Goal: Transaction & Acquisition: Purchase product/service

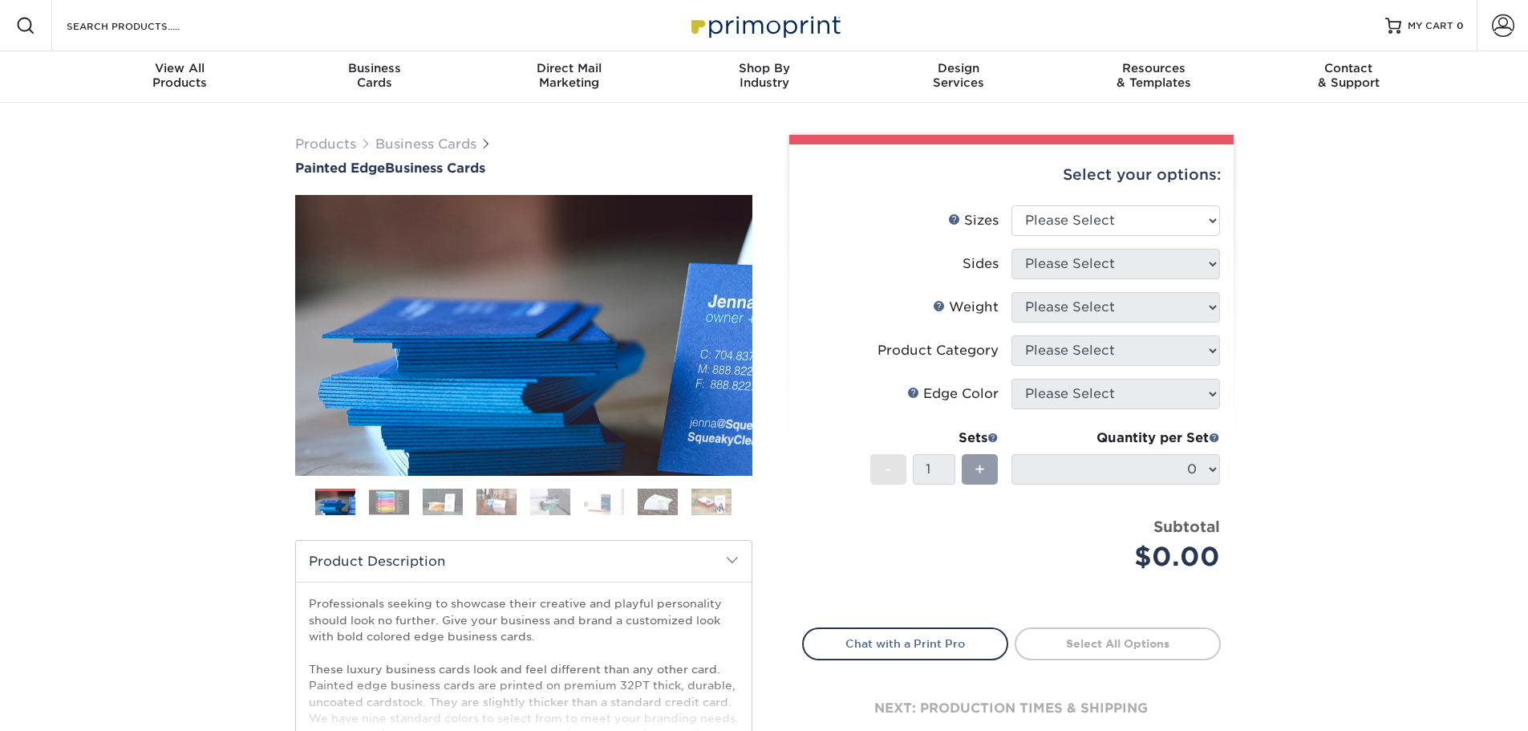
click at [1339, 257] on div "Products Business Cards Painted Edge Business Cards Previous Next" at bounding box center [764, 531] width 1528 height 857
click at [399, 510] on img at bounding box center [389, 501] width 40 height 25
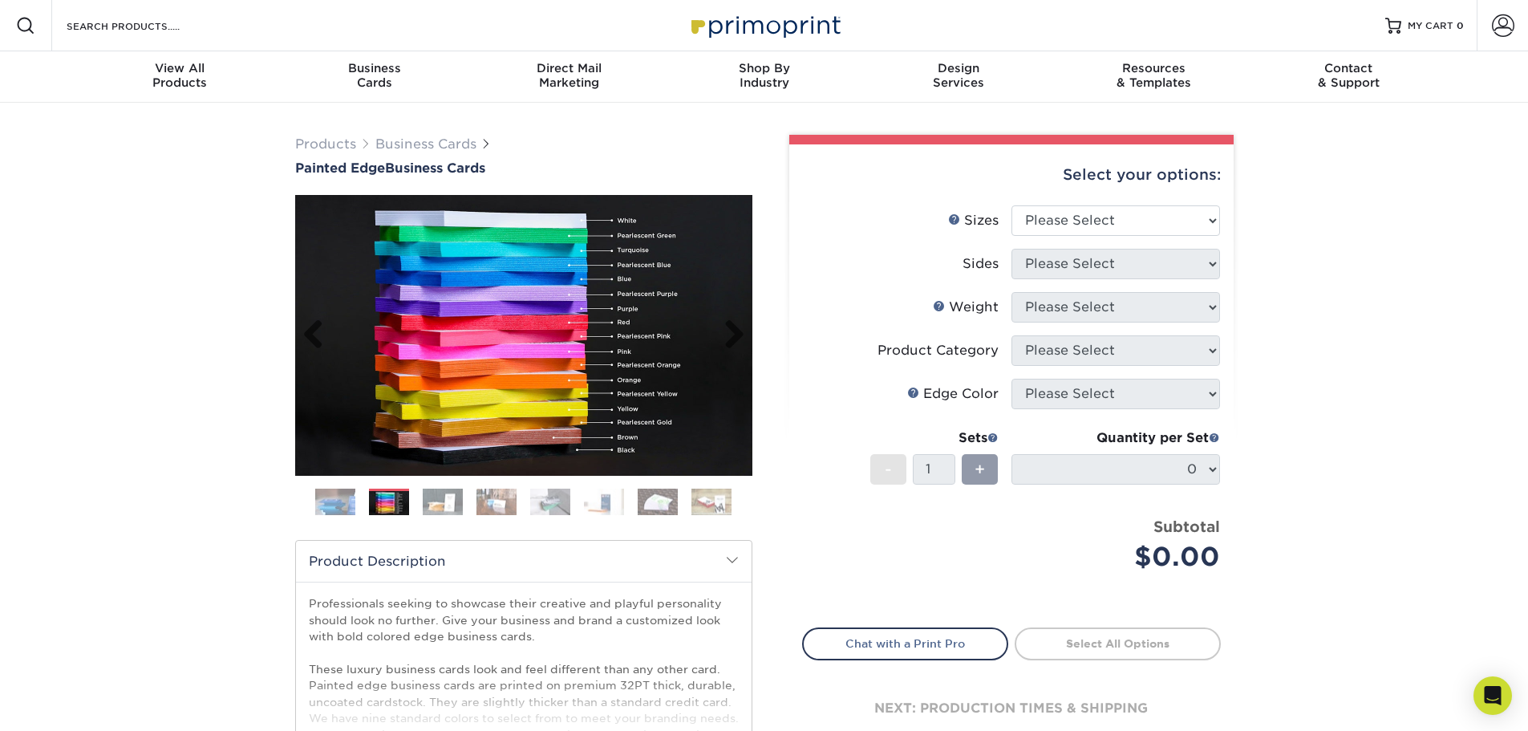
click at [591, 373] on img at bounding box center [523, 335] width 457 height 281
click at [438, 506] on img at bounding box center [443, 502] width 40 height 28
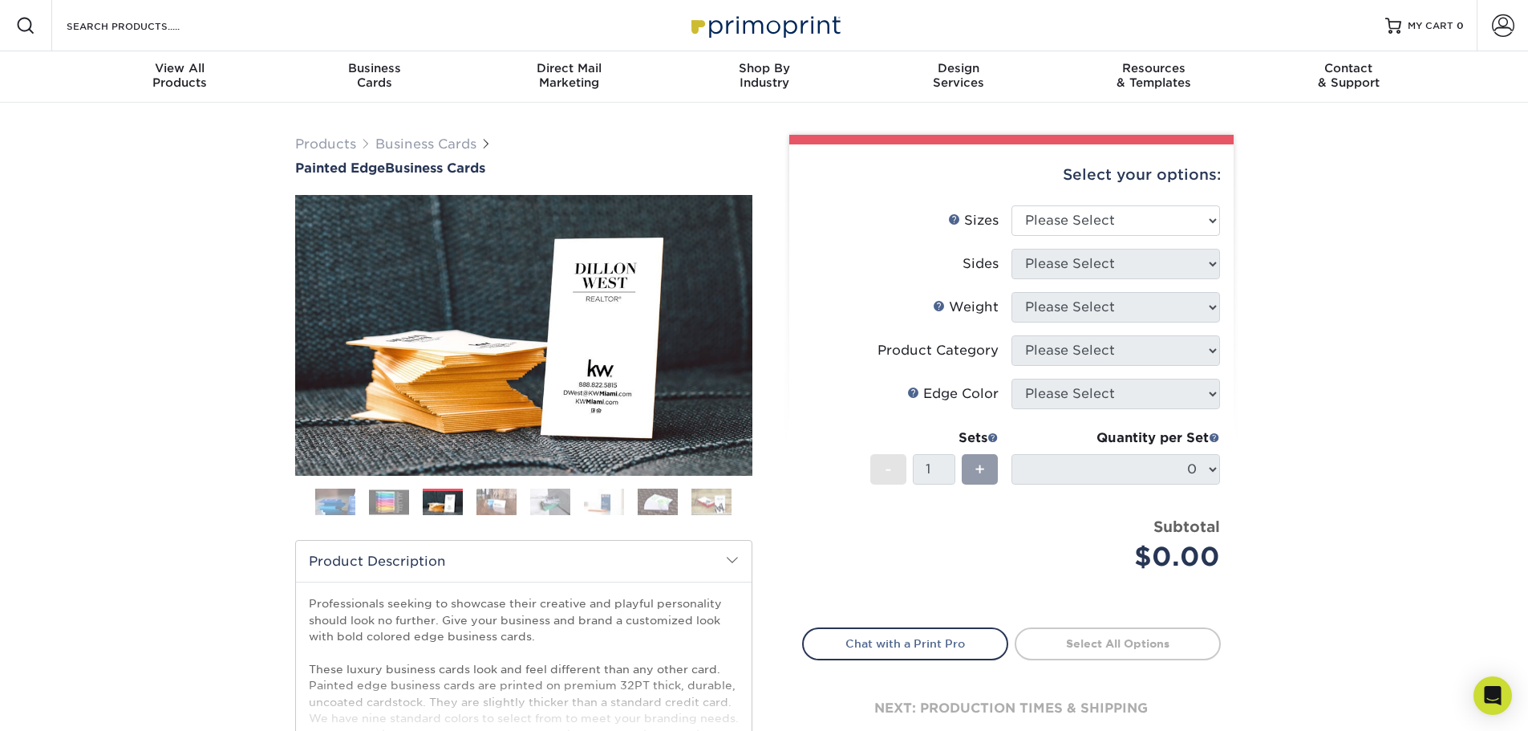
click at [499, 509] on img at bounding box center [497, 502] width 40 height 28
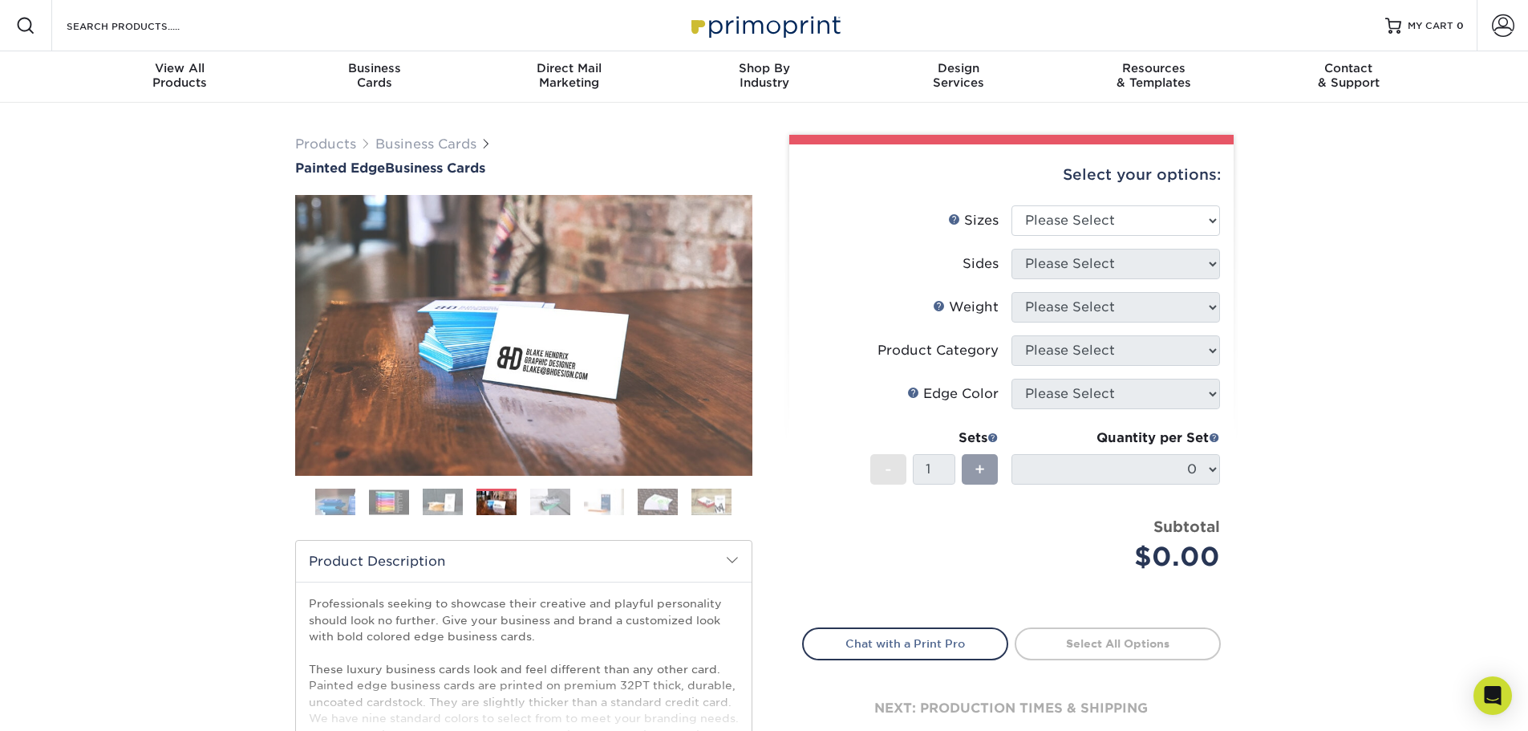
click at [553, 509] on img at bounding box center [550, 502] width 40 height 28
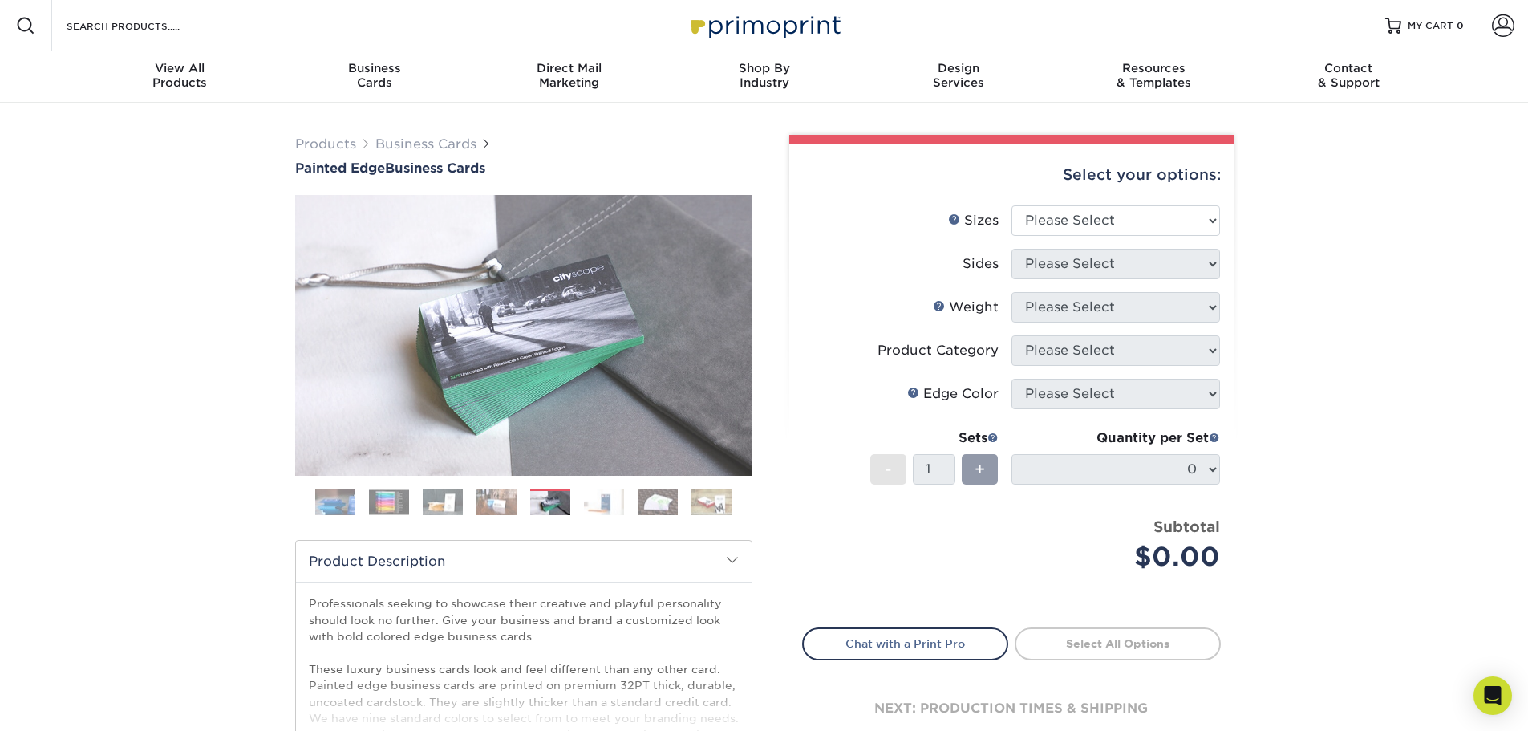
click at [601, 509] on img at bounding box center [604, 502] width 40 height 28
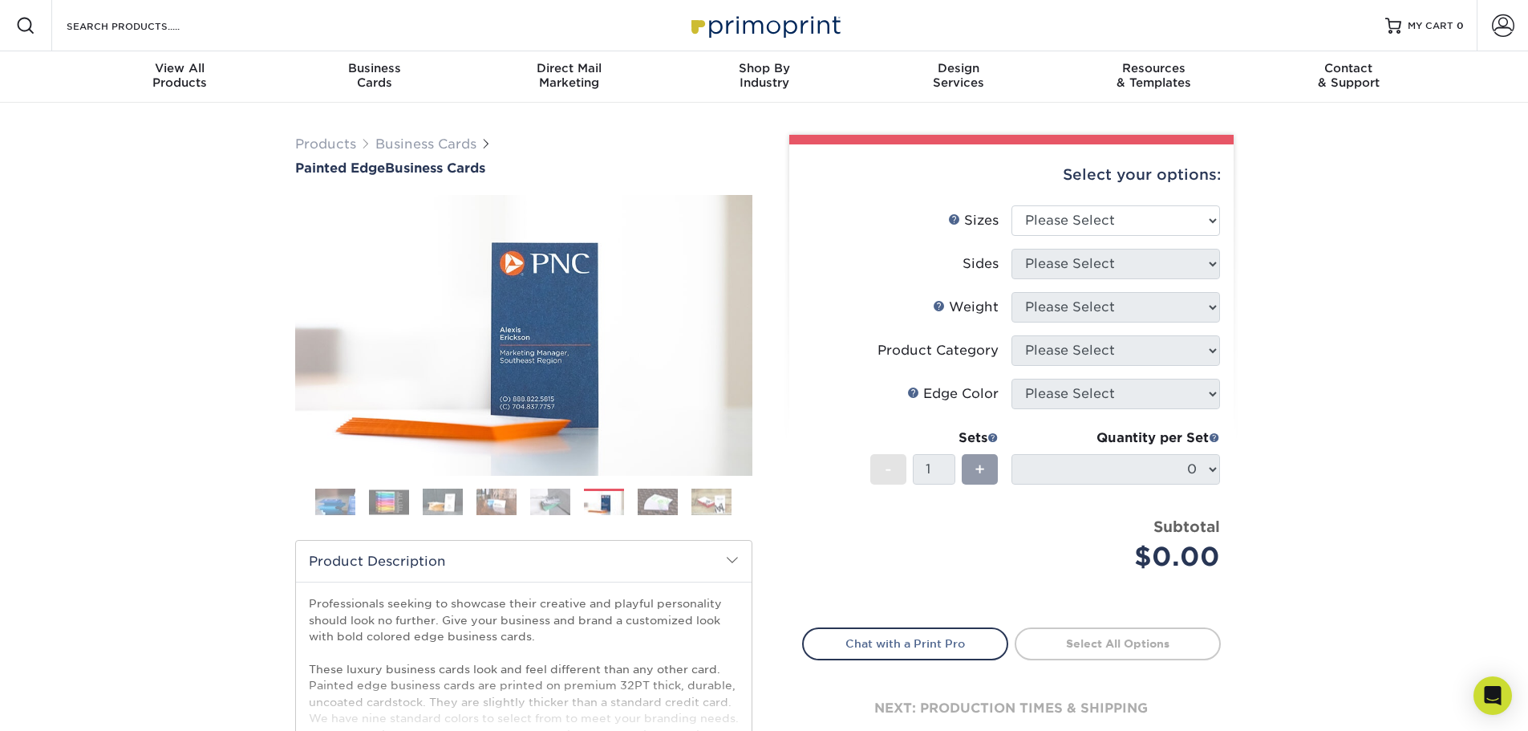
click at [670, 509] on img at bounding box center [658, 502] width 40 height 28
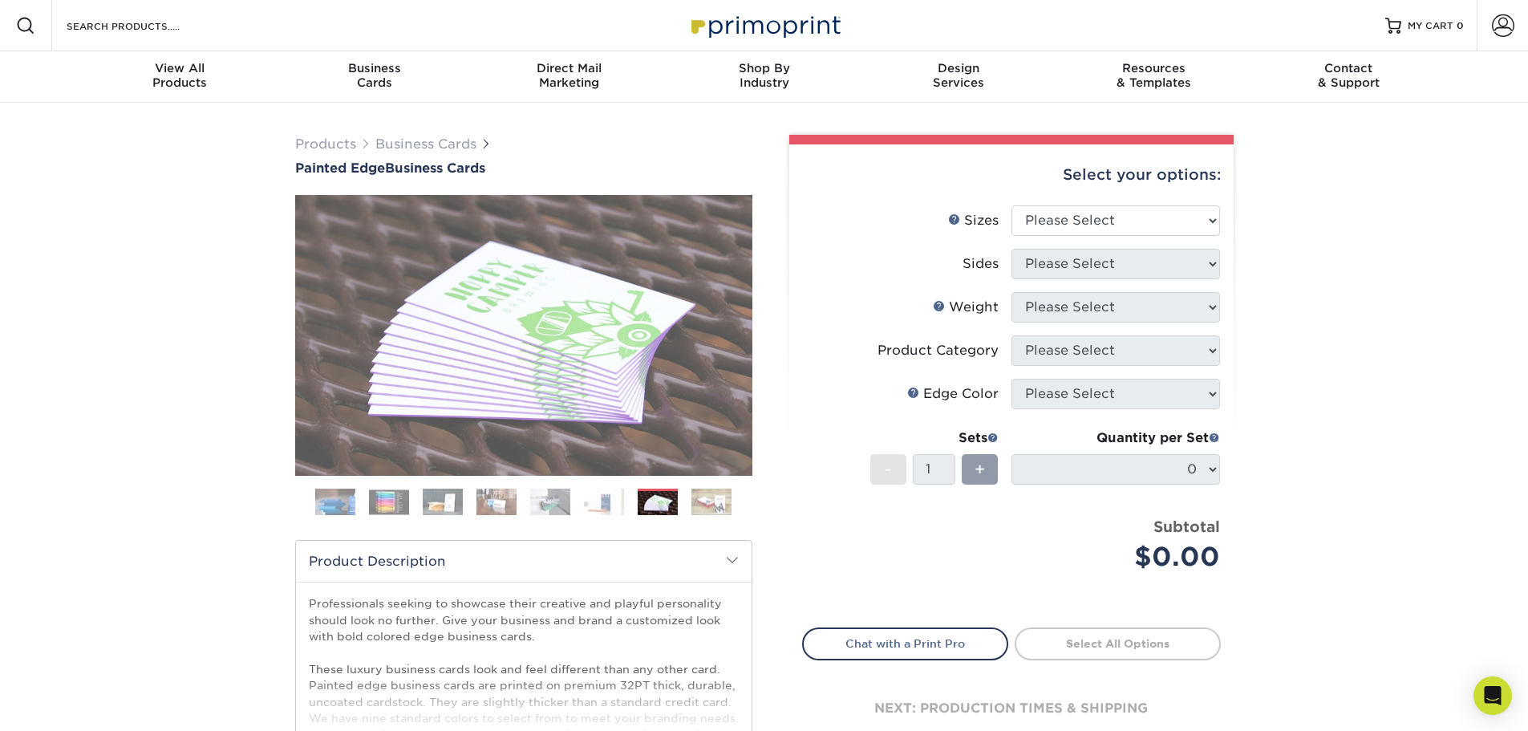
click at [733, 509] on ol at bounding box center [523, 508] width 457 height 39
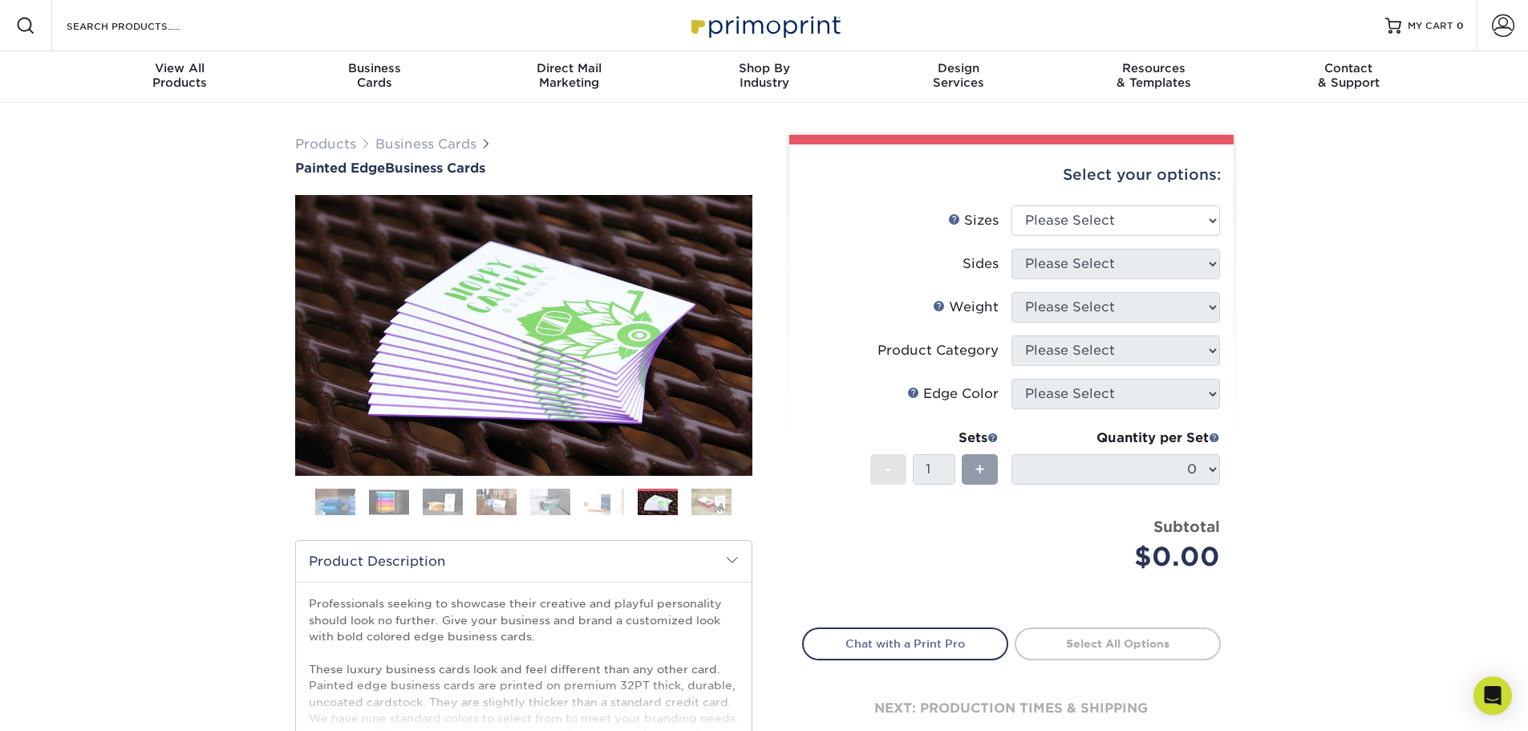
click at [707, 506] on img at bounding box center [712, 502] width 40 height 28
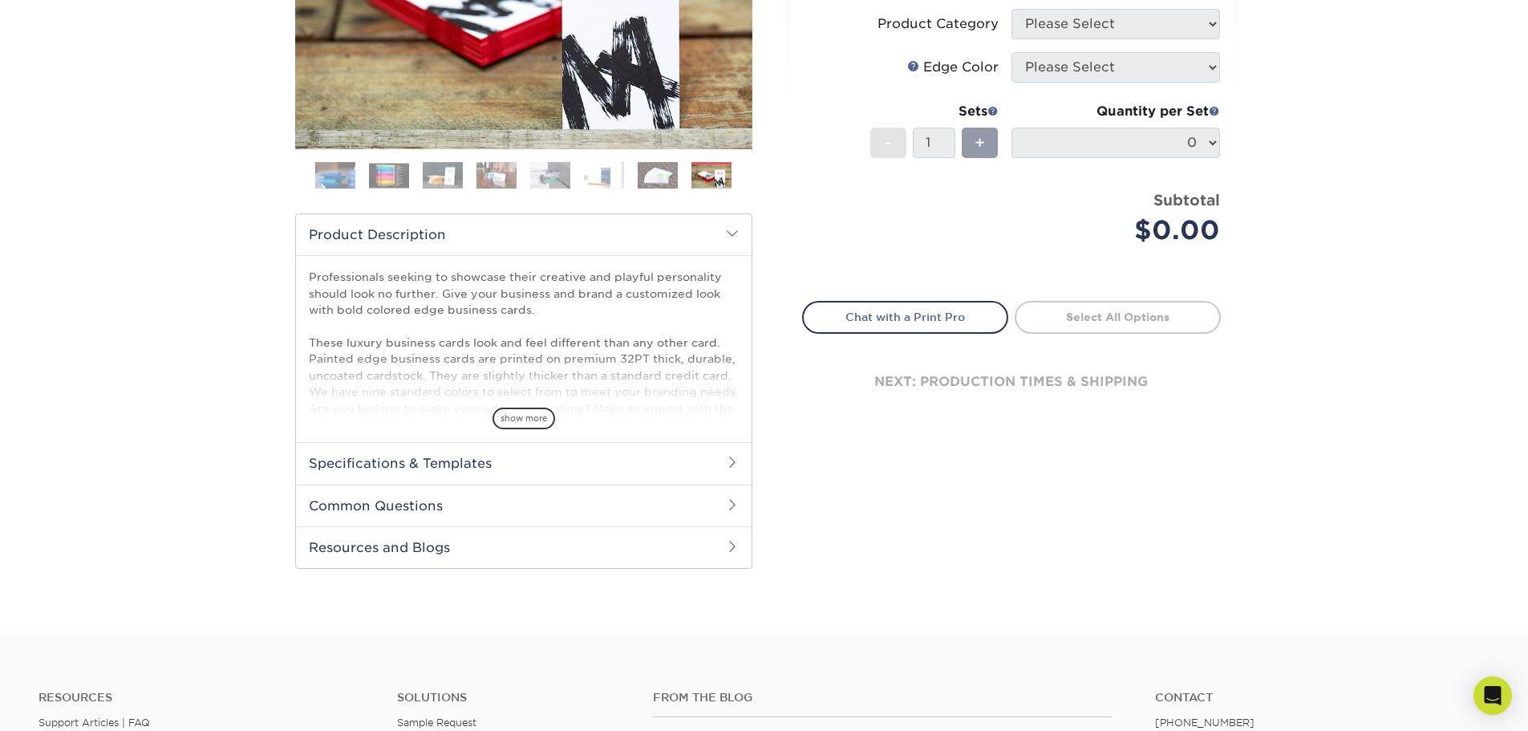
scroll to position [401, 0]
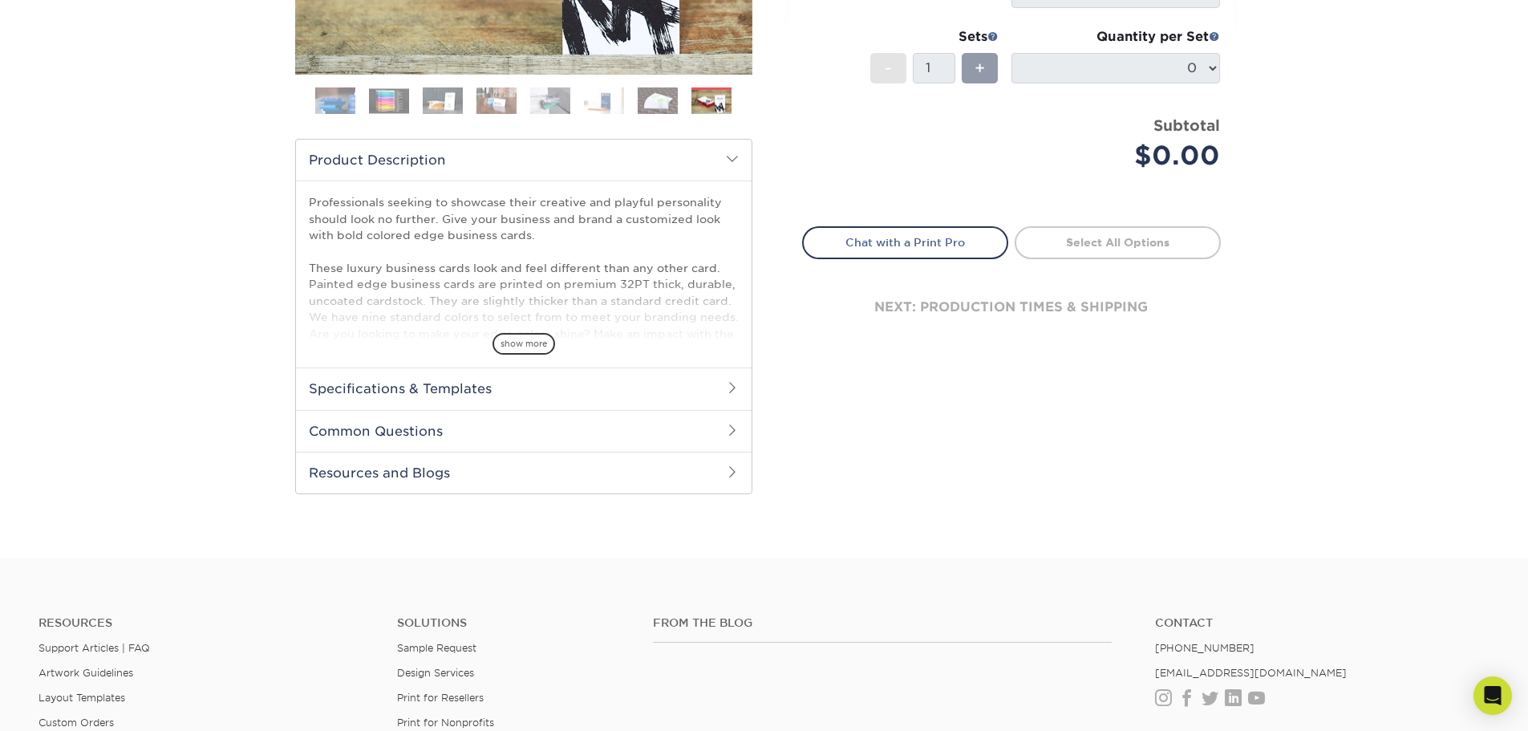
click at [738, 386] on span at bounding box center [732, 387] width 13 height 13
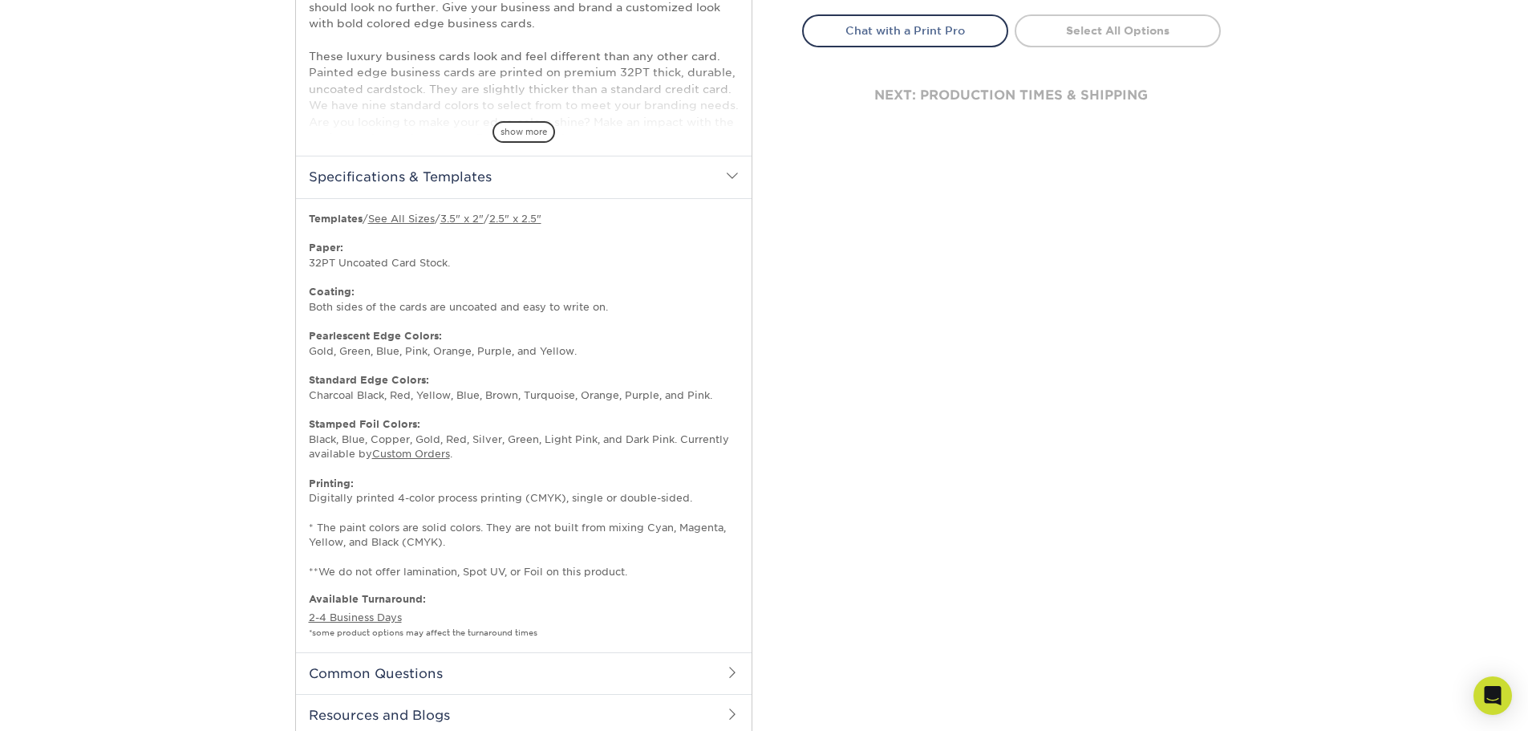
scroll to position [642, 0]
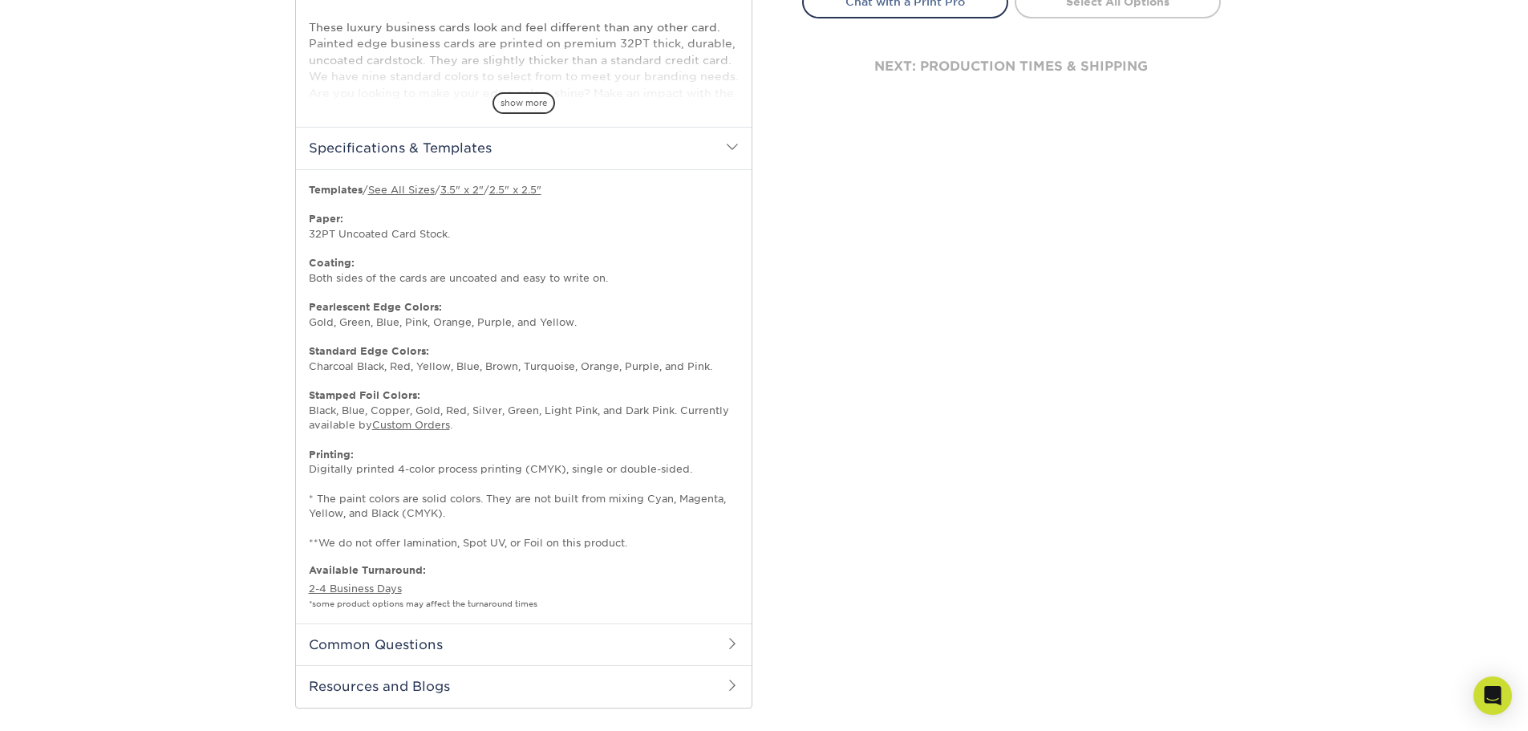
click at [828, 400] on div "Select your options: Sizes Help Sizes Please Select 2" x 3.5" - Standard" at bounding box center [1005, 110] width 481 height 1235
